Goal: Information Seeking & Learning: Learn about a topic

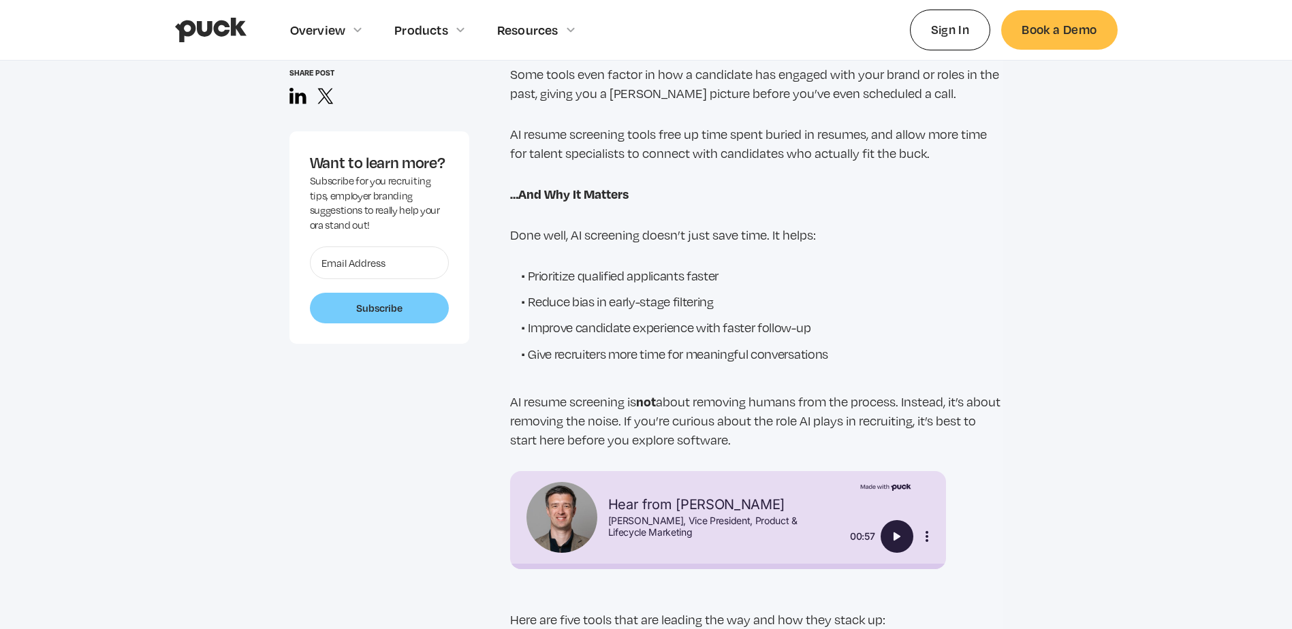
scroll to position [1634, 0]
drag, startPoint x: 556, startPoint y: 300, endPoint x: 715, endPoint y: 296, distance: 159.4
click at [715, 296] on li "Reduce bias in early-stage filtering" at bounding box center [762, 299] width 482 height 18
drag, startPoint x: 715, startPoint y: 296, endPoint x: 628, endPoint y: 310, distance: 88.3
click at [628, 310] on ul "Prioritize qualified applicants faster Reduce bias in early-stage filtering Imp…" at bounding box center [756, 316] width 493 height 105
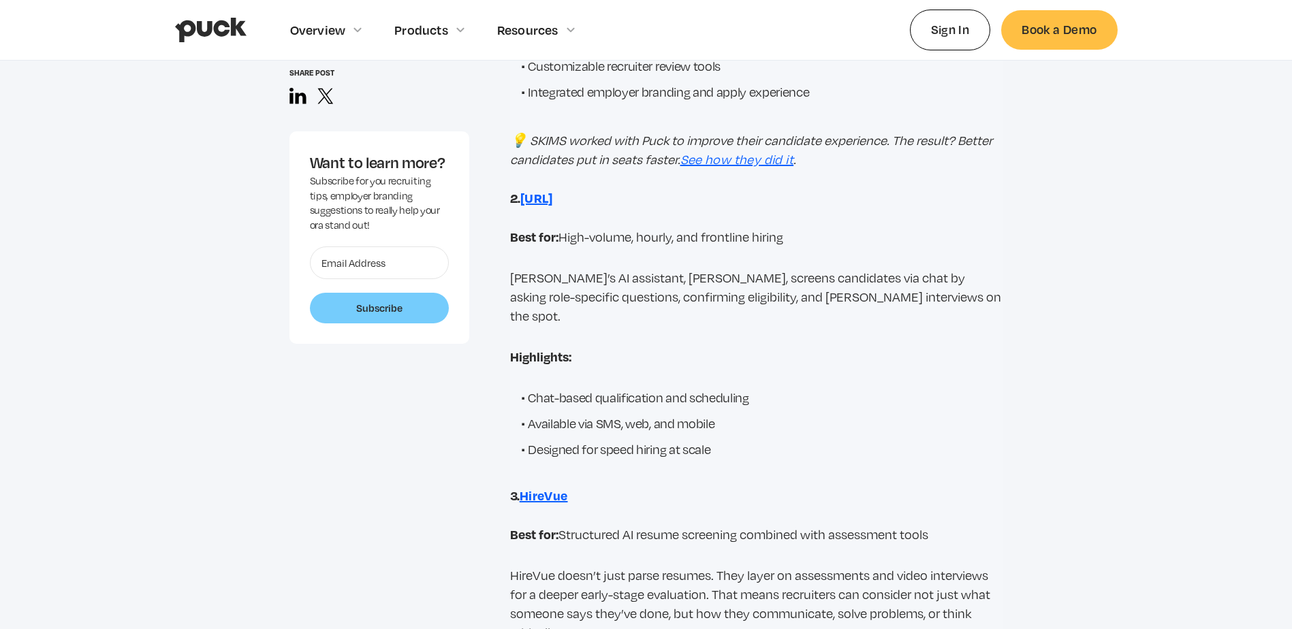
scroll to position [2656, 0]
drag, startPoint x: 573, startPoint y: 234, endPoint x: 791, endPoint y: 233, distance: 218.0
click at [791, 233] on p "Best for: High-volume, hourly, and frontline hiring" at bounding box center [756, 236] width 493 height 19
drag, startPoint x: 791, startPoint y: 233, endPoint x: 753, endPoint y: 236, distance: 38.3
click at [753, 236] on p "Best for: High-volume, hourly, and frontline hiring" at bounding box center [756, 236] width 493 height 19
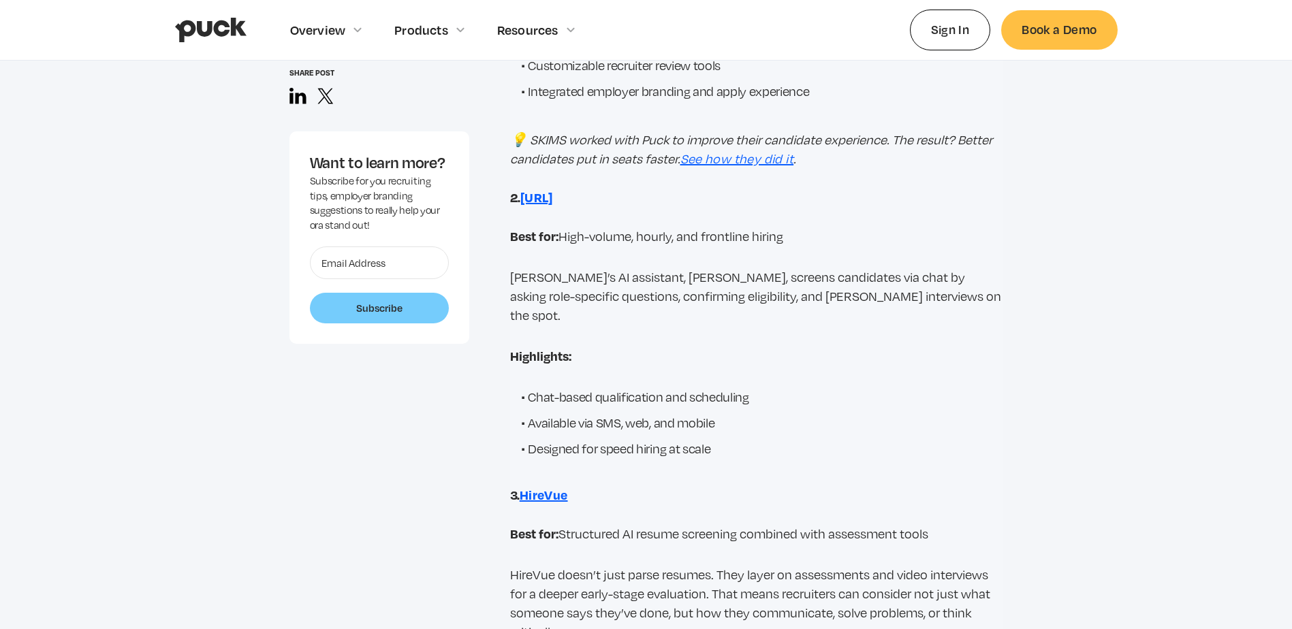
click at [732, 238] on p "Best for: High-volume, hourly, and frontline hiring" at bounding box center [756, 236] width 493 height 19
click at [553, 197] on strong "[URL]" at bounding box center [536, 197] width 33 height 17
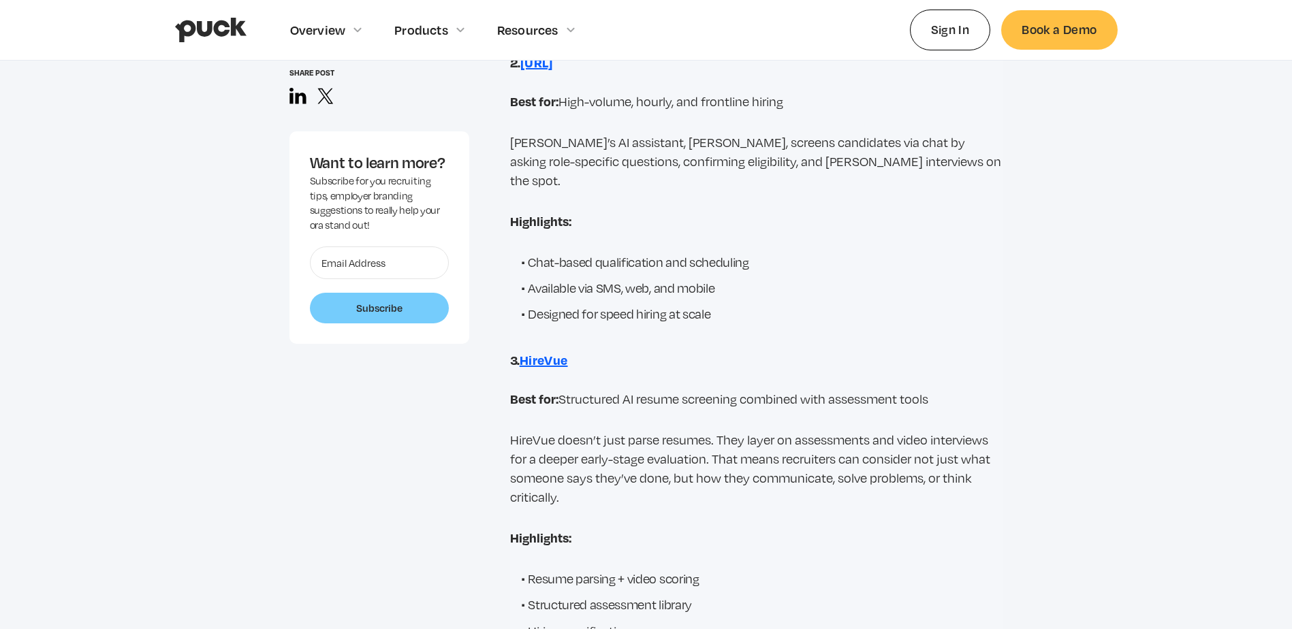
scroll to position [2791, 0]
click at [549, 351] on strong "HireVue" at bounding box center [544, 359] width 48 height 17
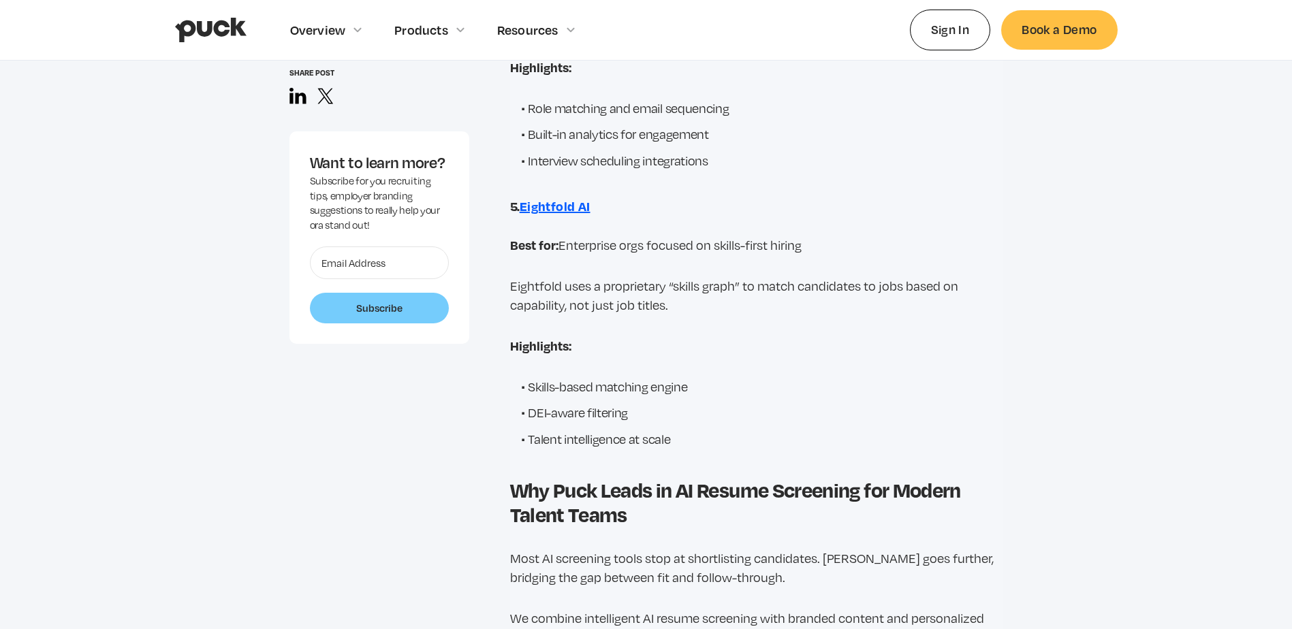
scroll to position [3540, 0]
click at [571, 197] on strong "Eightfold AI" at bounding box center [555, 205] width 71 height 17
